Goal: Check status: Check status

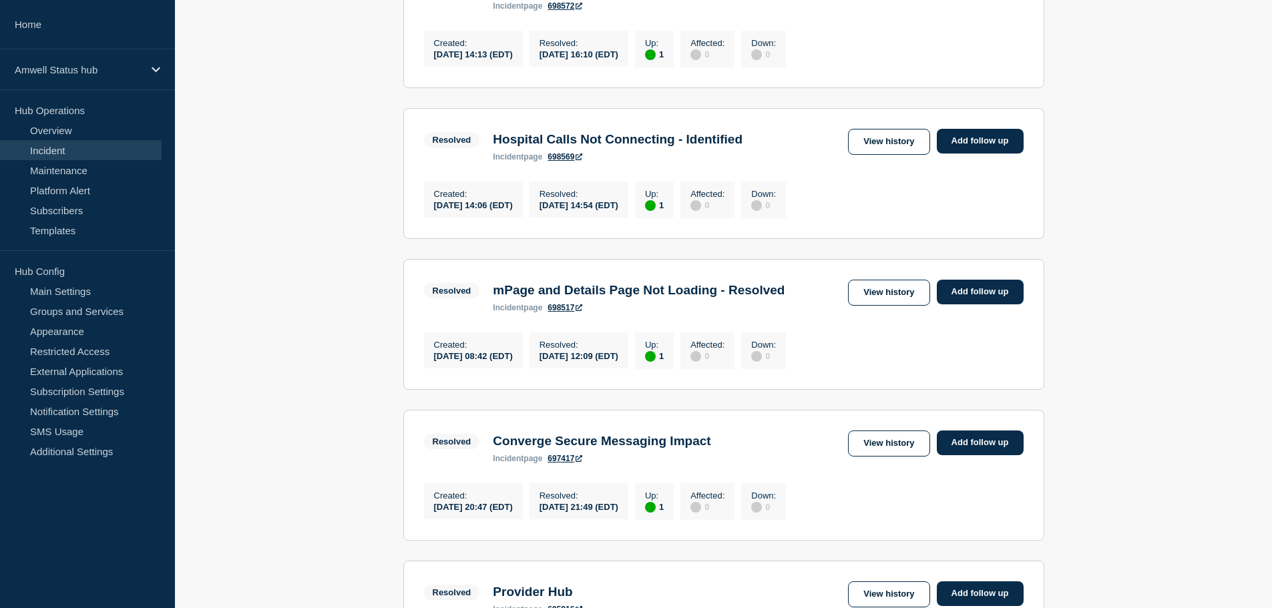
scroll to position [134, 0]
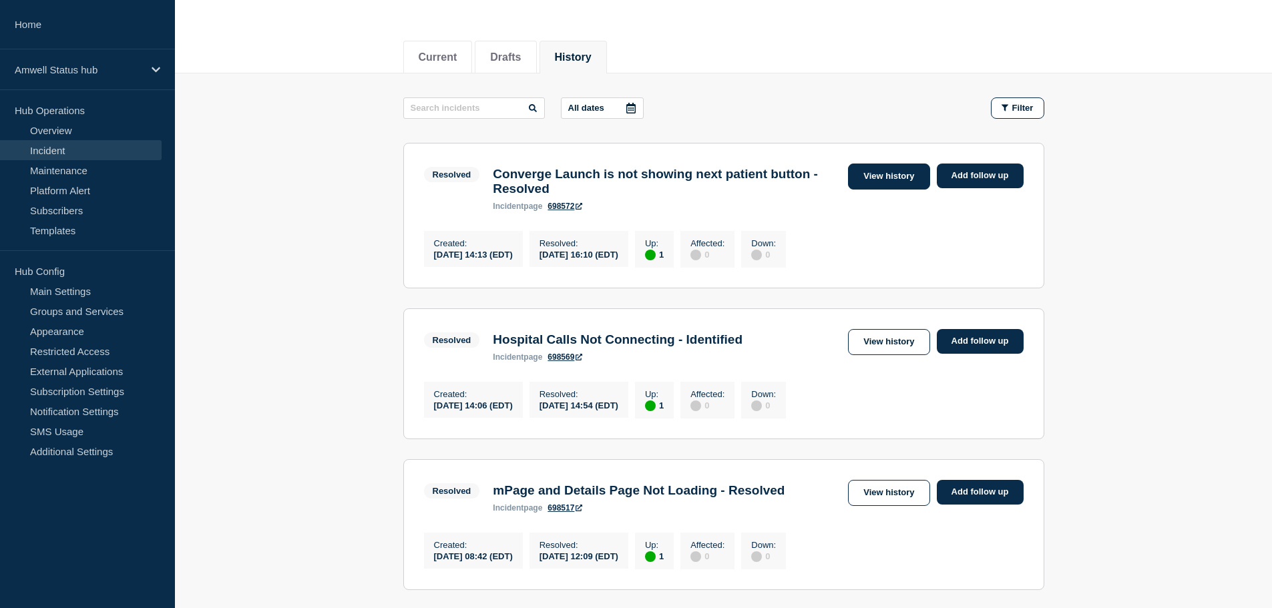
click at [884, 175] on link "View history" at bounding box center [888, 177] width 81 height 26
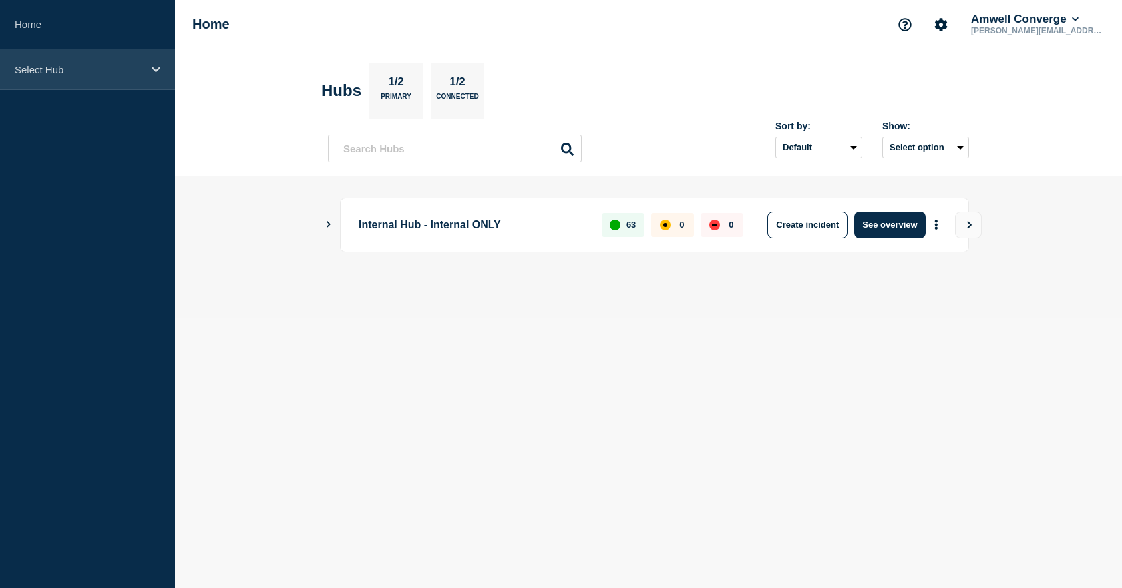
click at [55, 67] on p "Select Hub" at bounding box center [79, 69] width 128 height 11
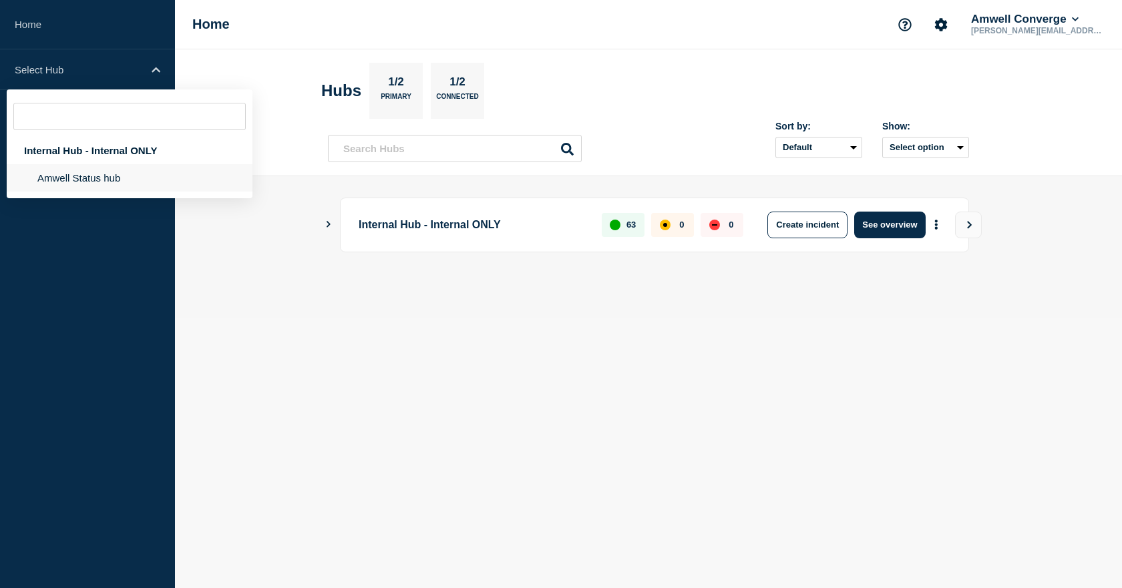
click at [42, 112] on li "Amwell Status hub" at bounding box center [130, 177] width 246 height 27
